Goal: Transaction & Acquisition: Purchase product/service

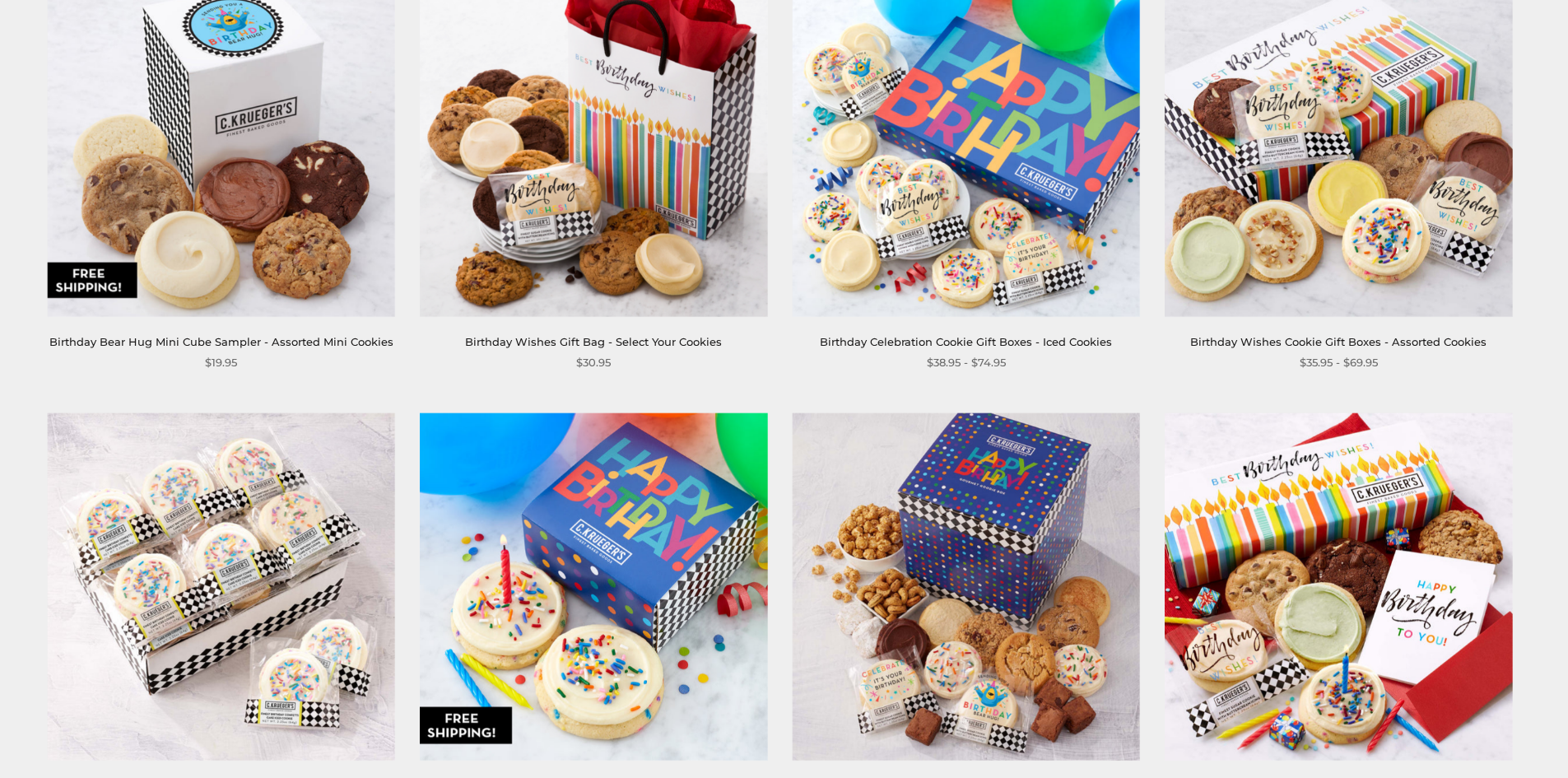
scroll to position [2388, 0]
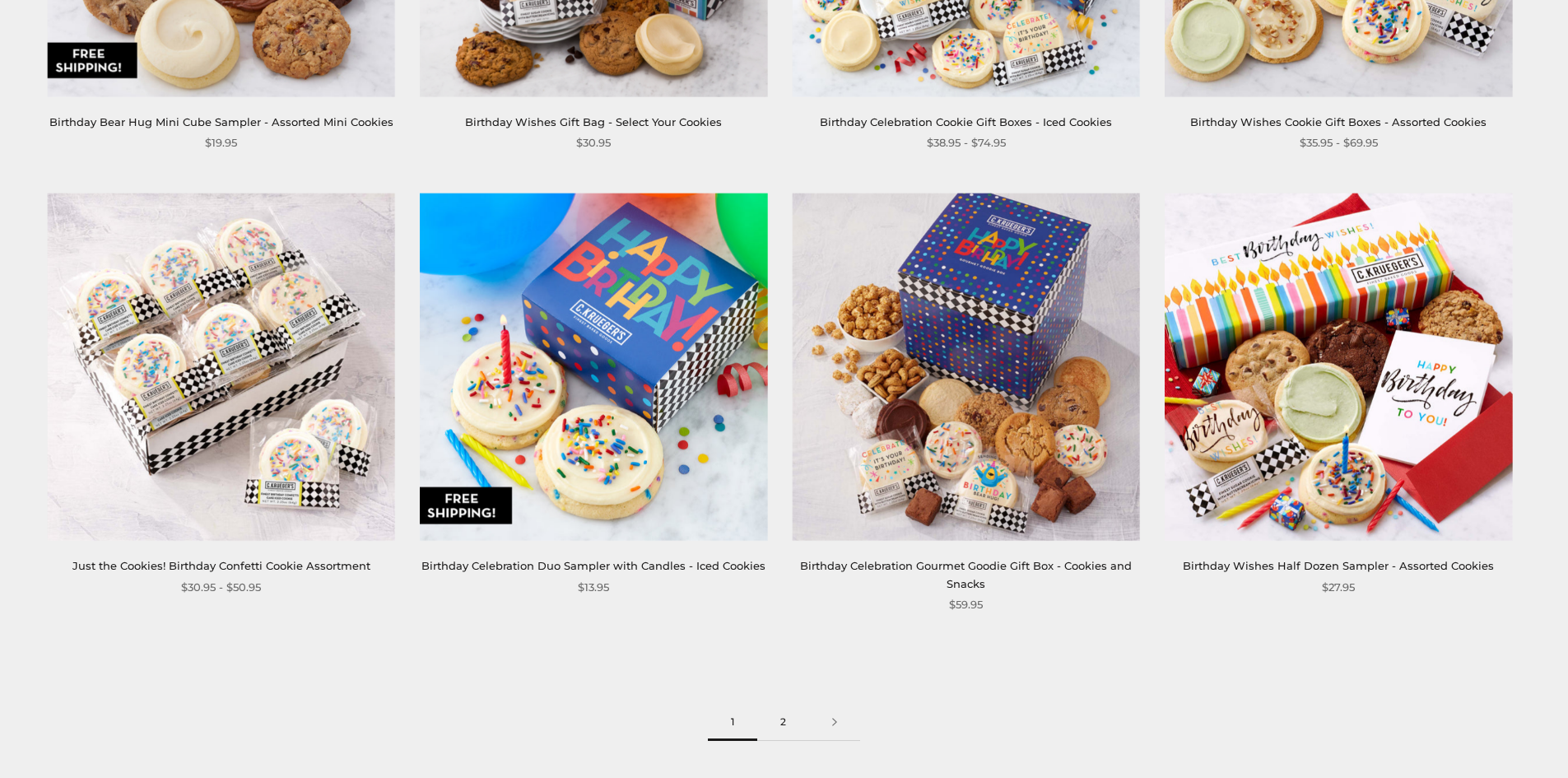
click at [783, 723] on link "2" at bounding box center [783, 722] width 52 height 37
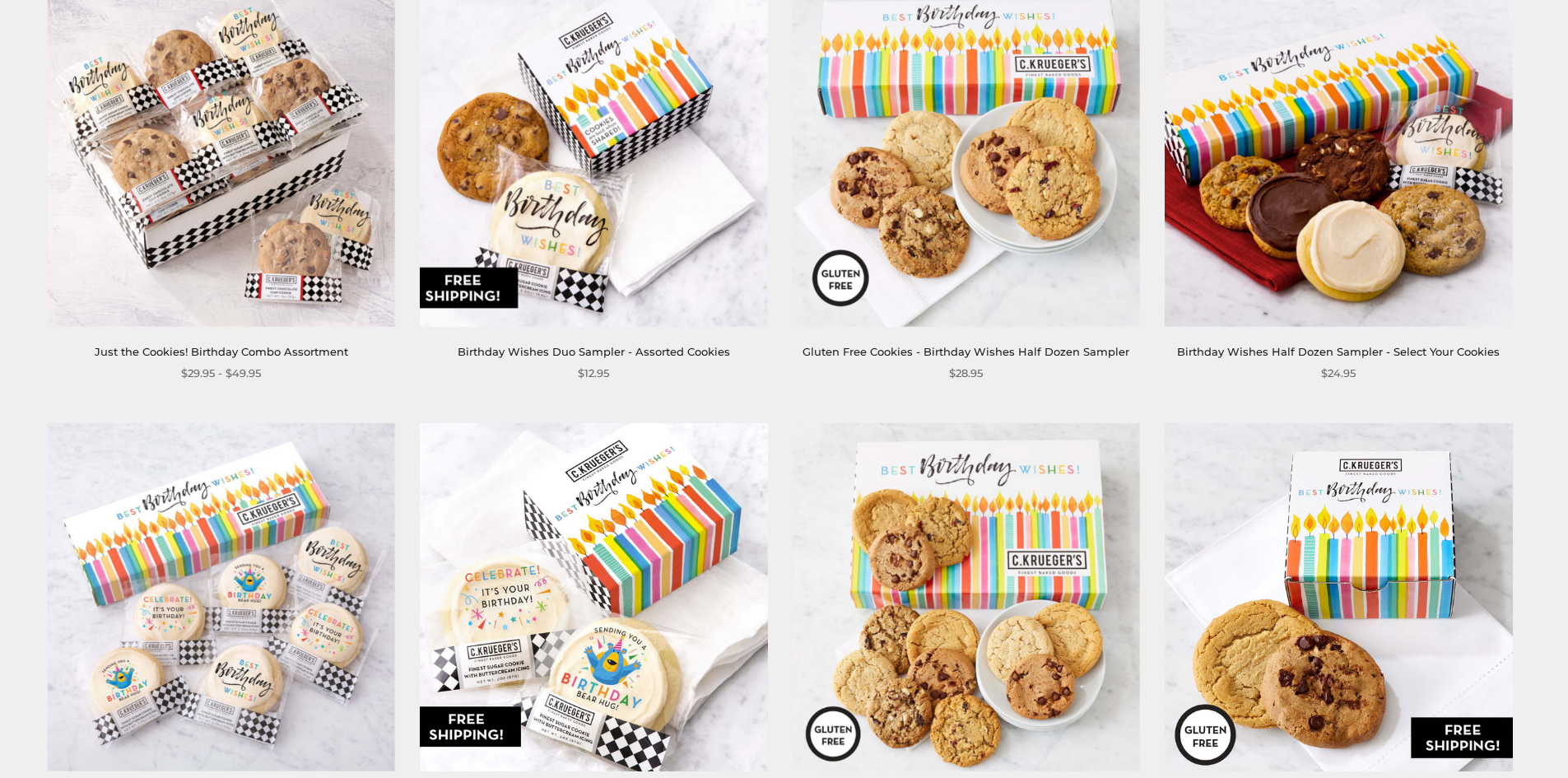
scroll to position [330, 0]
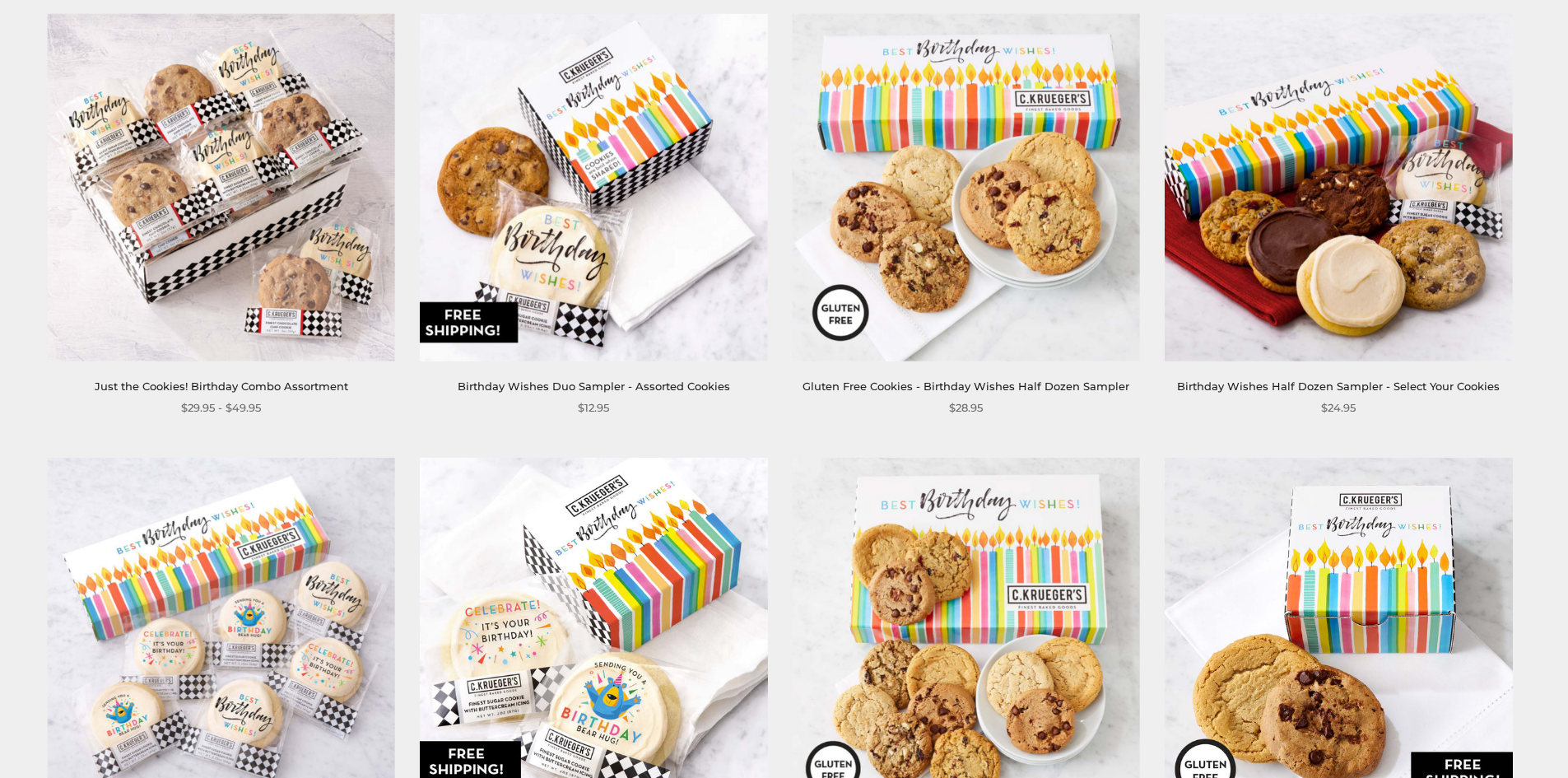
click at [591, 242] on img at bounding box center [594, 188] width 348 height 348
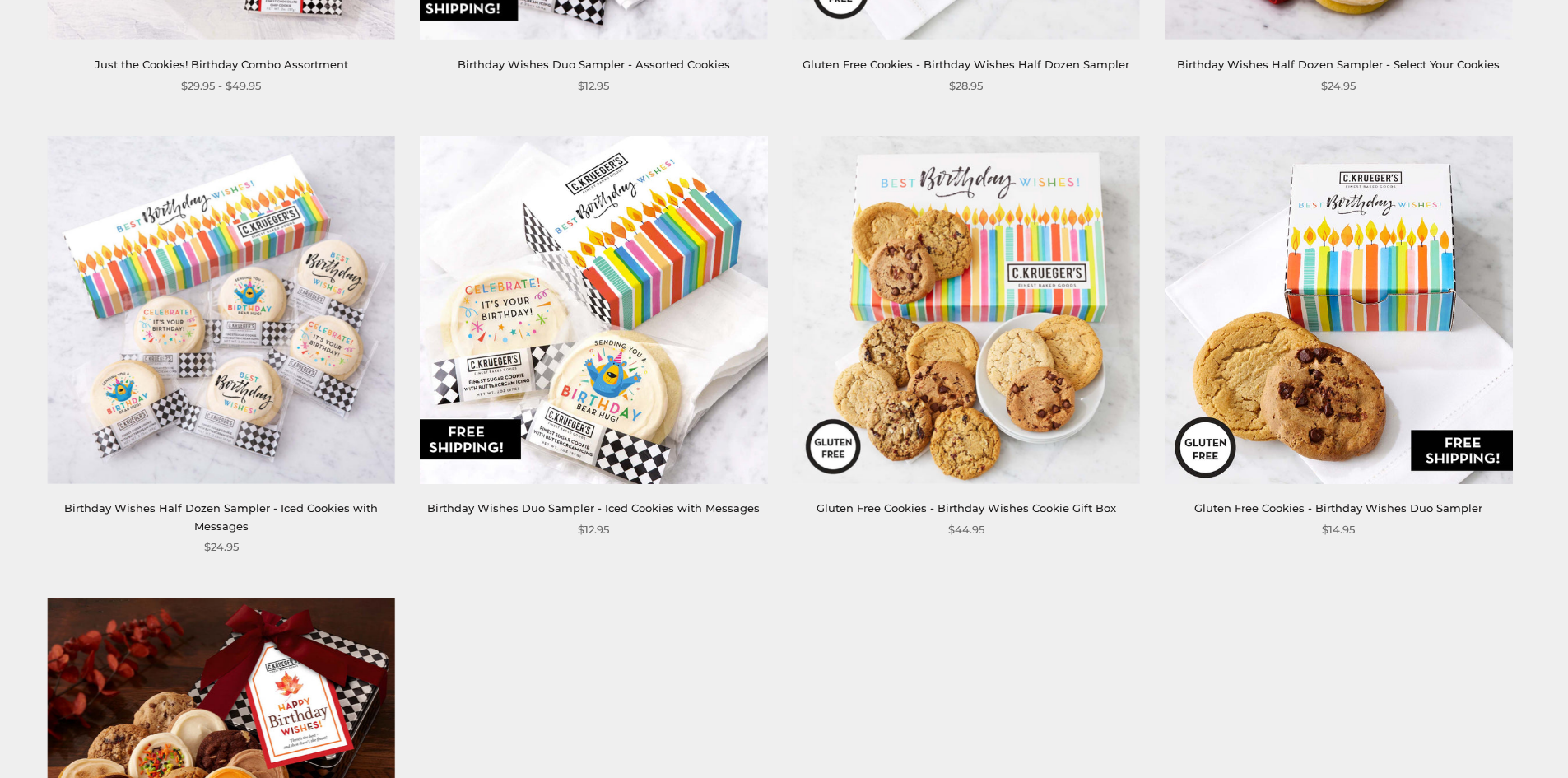
scroll to position [658, 0]
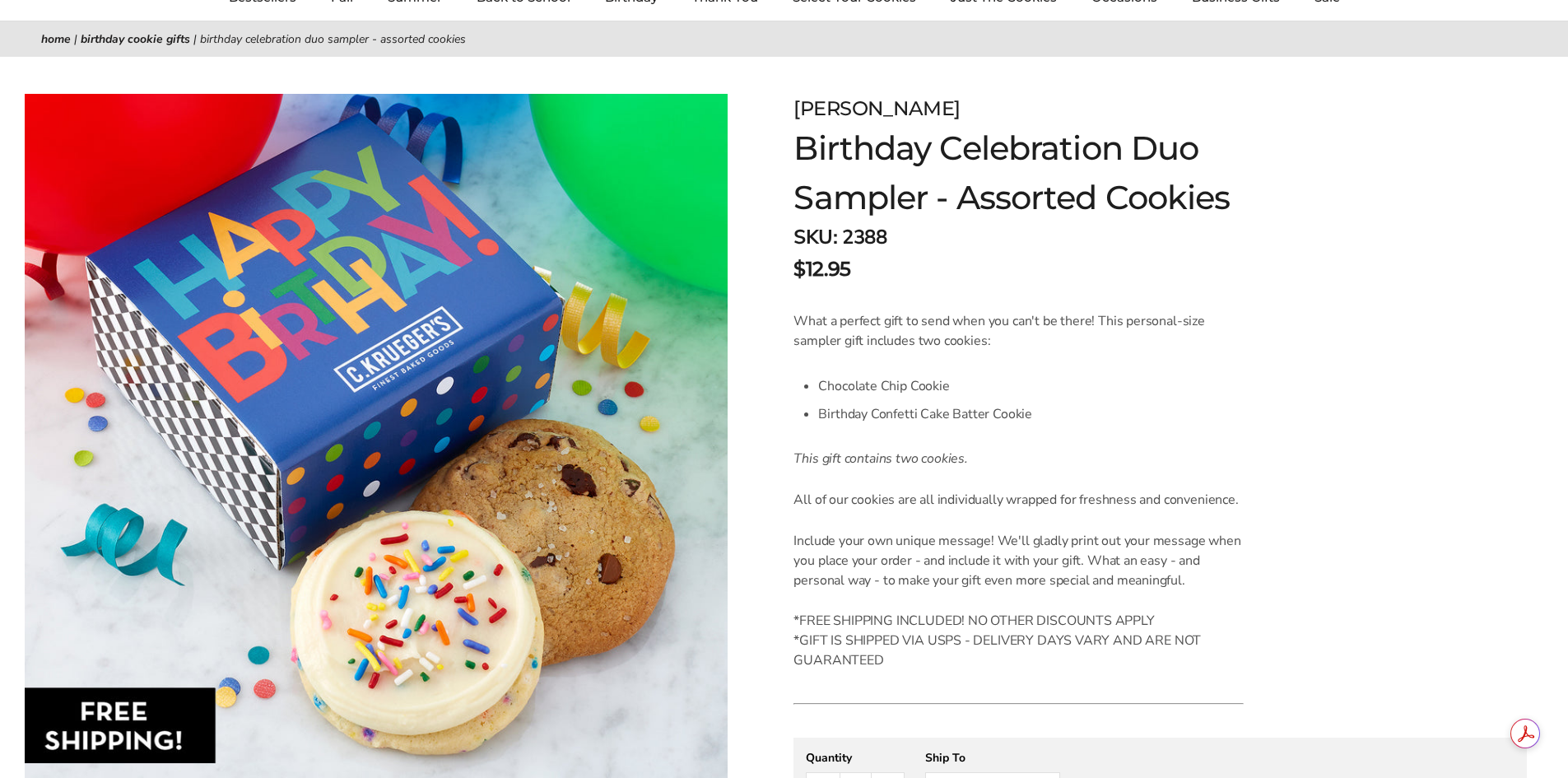
scroll to position [247, 0]
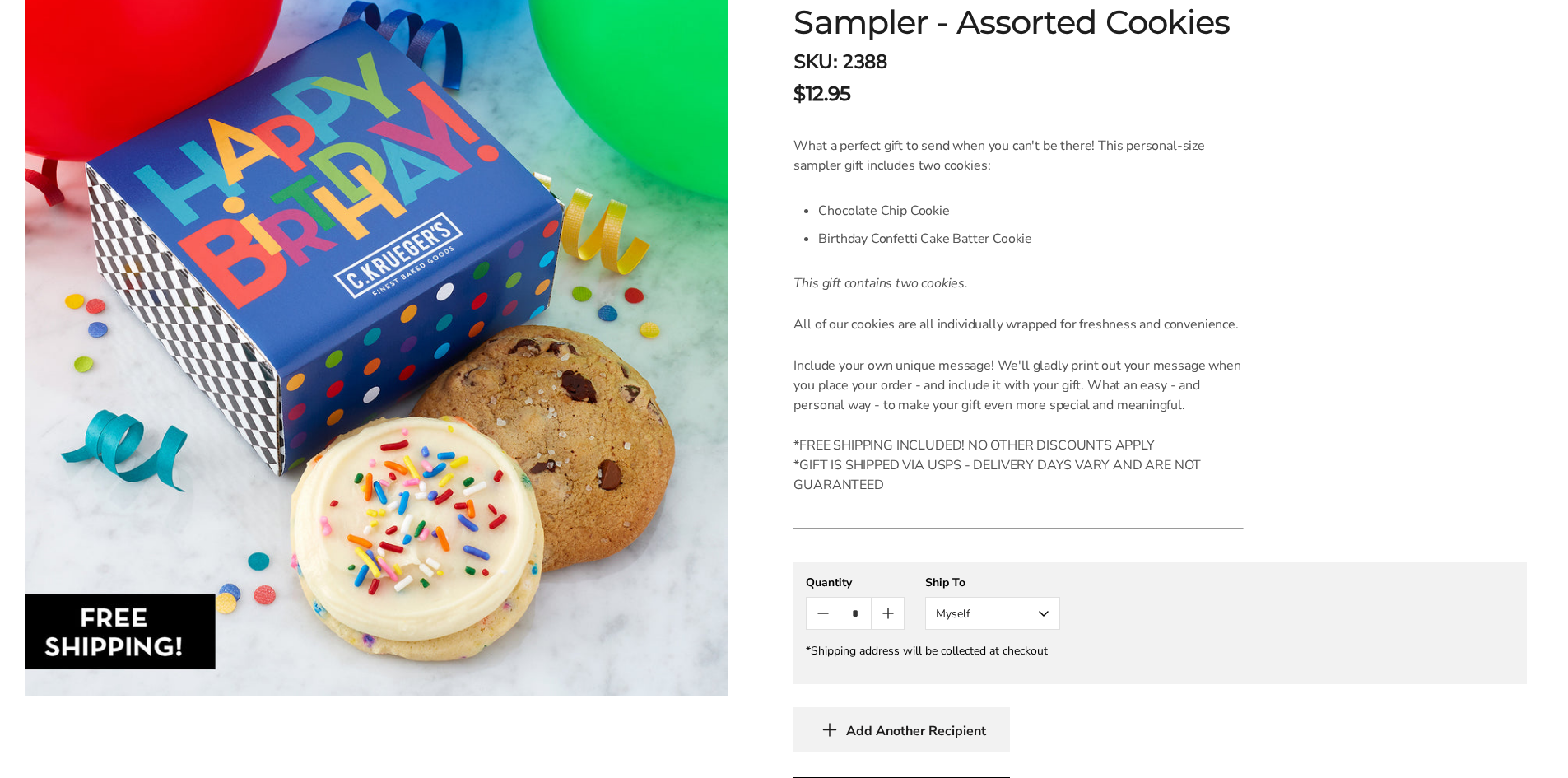
scroll to position [330, 0]
